Goal: Communication & Community: Answer question/provide support

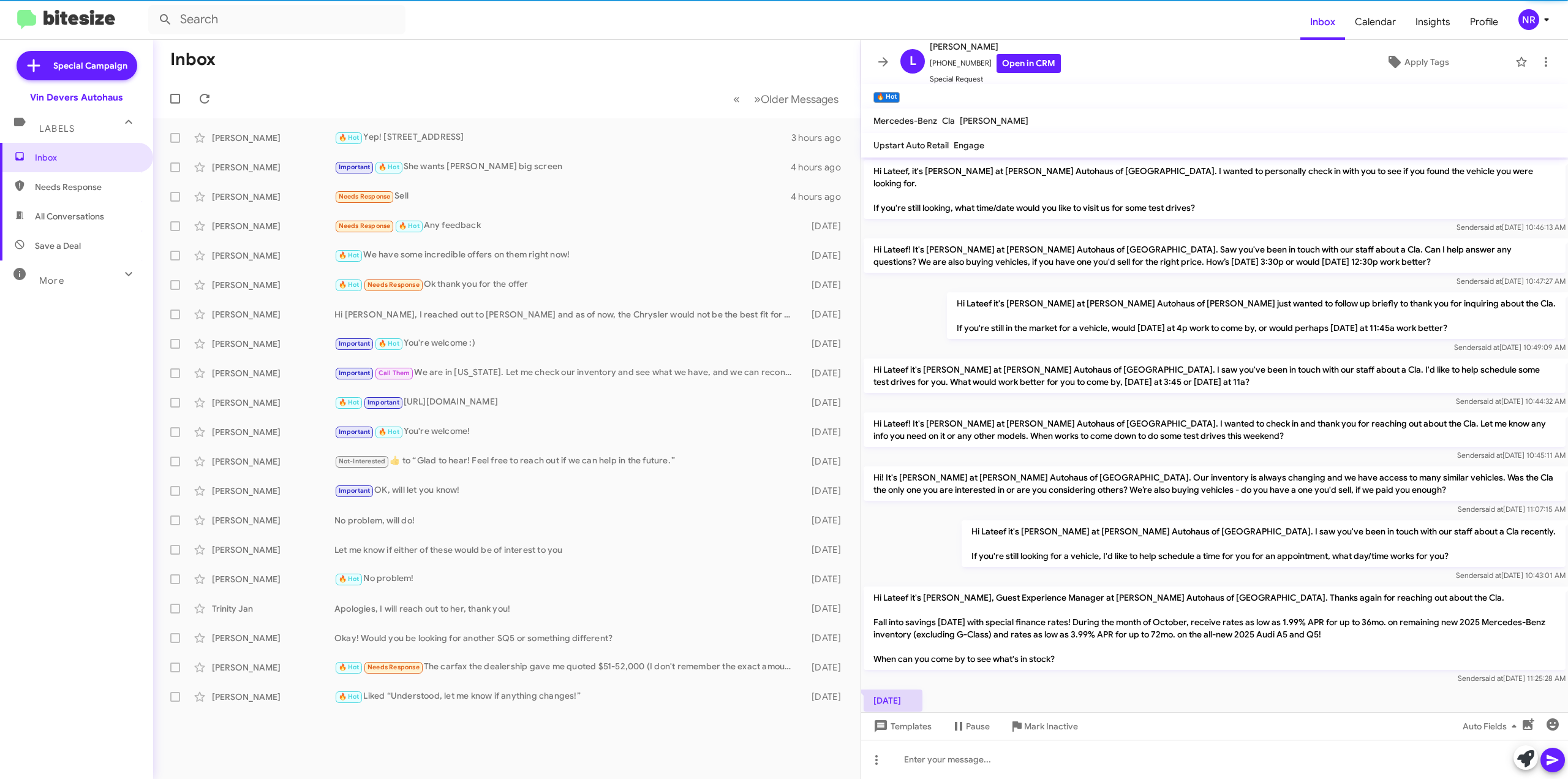
scroll to position [536, 0]
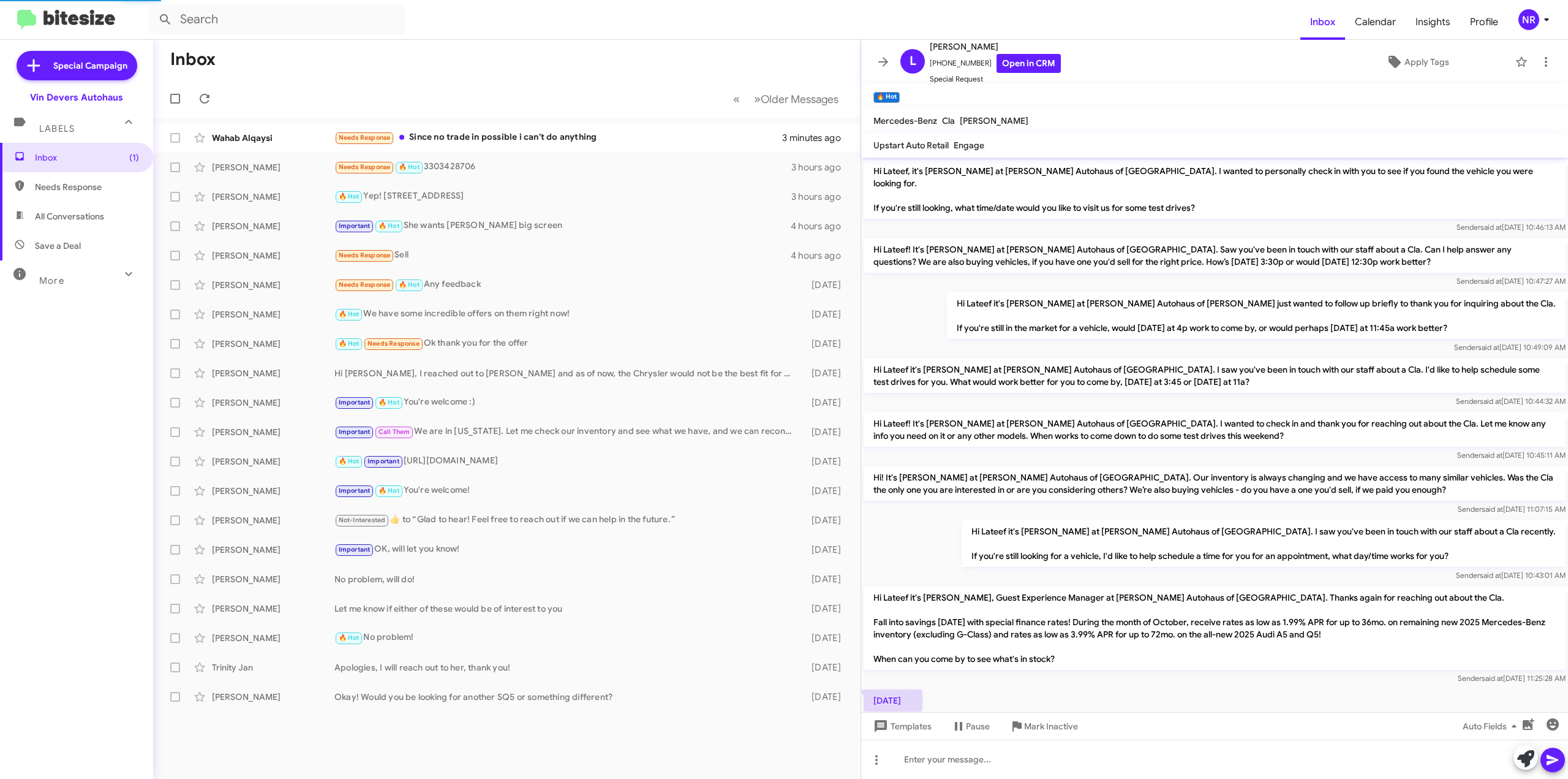
scroll to position [536, 0]
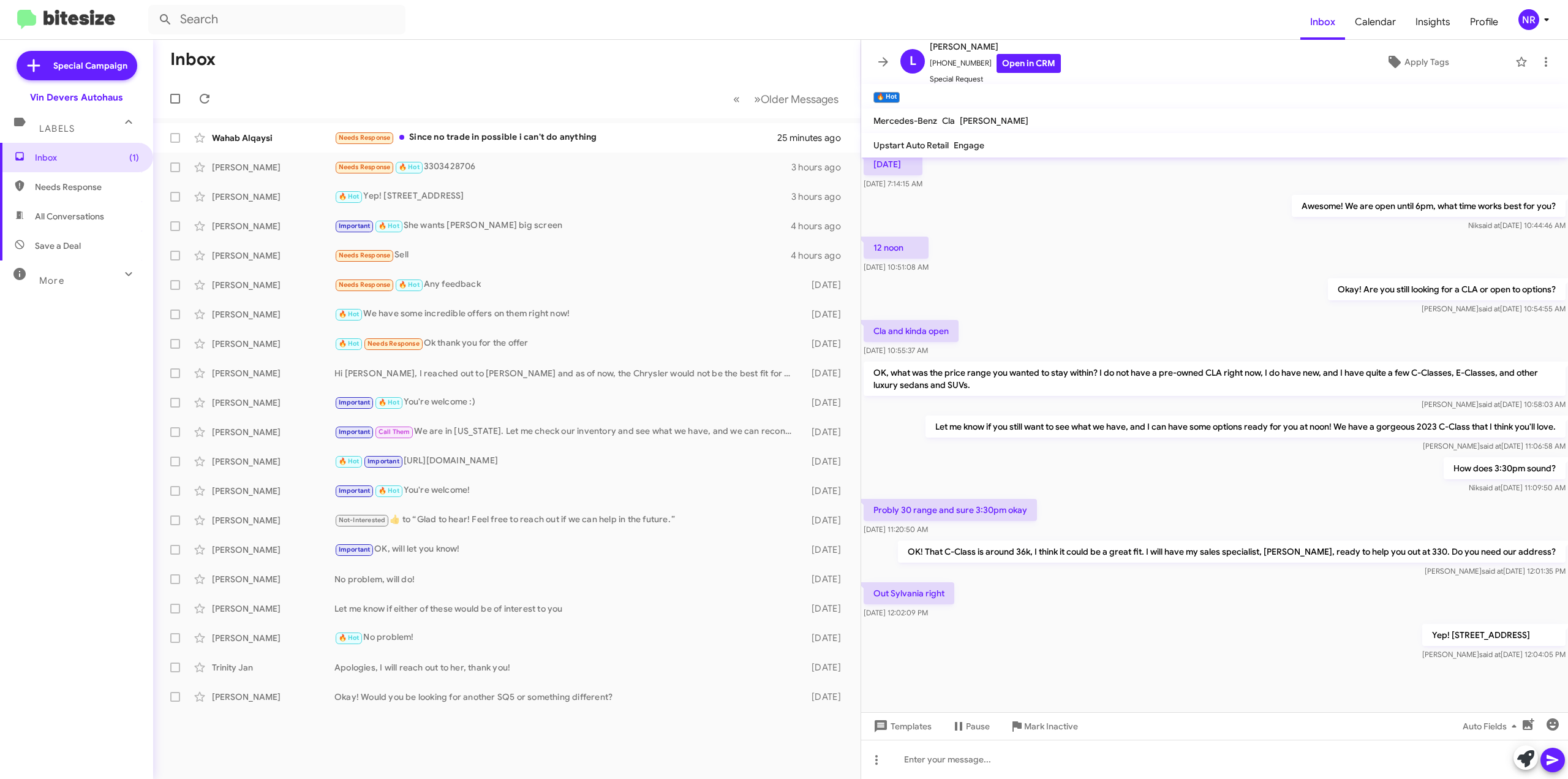
drag, startPoint x: 440, startPoint y: 236, endPoint x: 515, endPoint y: 76, distance: 176.7
click at [515, 76] on mat-toolbar-row "Inbox" at bounding box center [506, 59] width 708 height 39
click at [590, 82] on mat-toolbar-row "« Previous » Next Older Messages" at bounding box center [506, 98] width 708 height 39
click at [677, 76] on mat-toolbar-row "Inbox" at bounding box center [506, 59] width 708 height 39
